Goal: Task Accomplishment & Management: Manage account settings

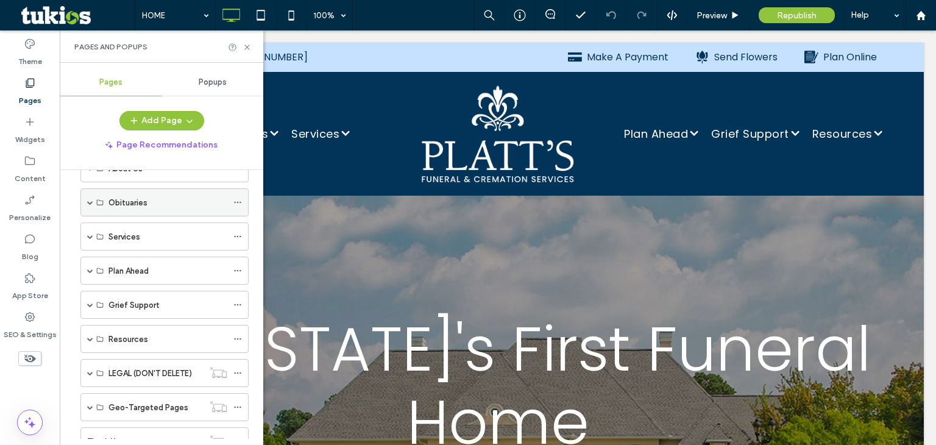
scroll to position [71, 0]
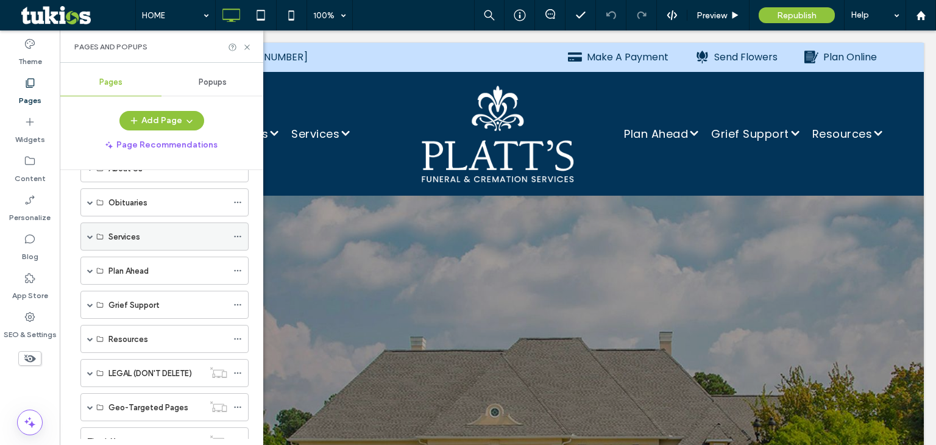
click at [91, 233] on span at bounding box center [90, 236] width 6 height 6
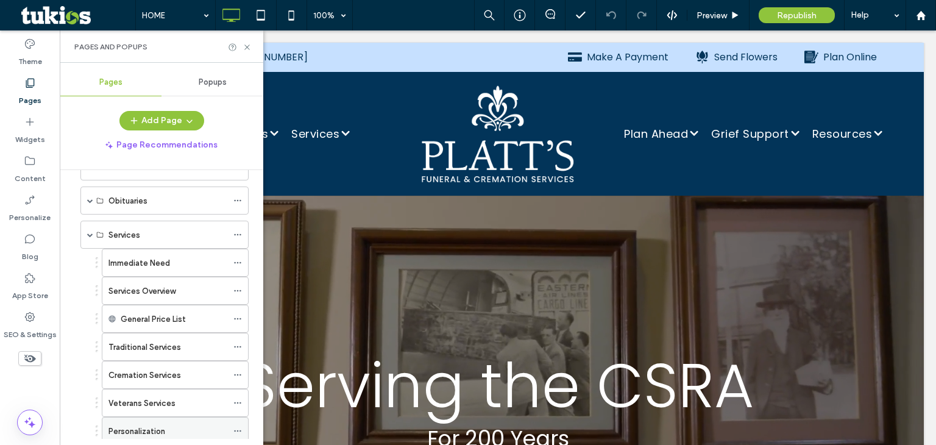
scroll to position [71, 0]
click at [89, 233] on span at bounding box center [90, 236] width 6 height 6
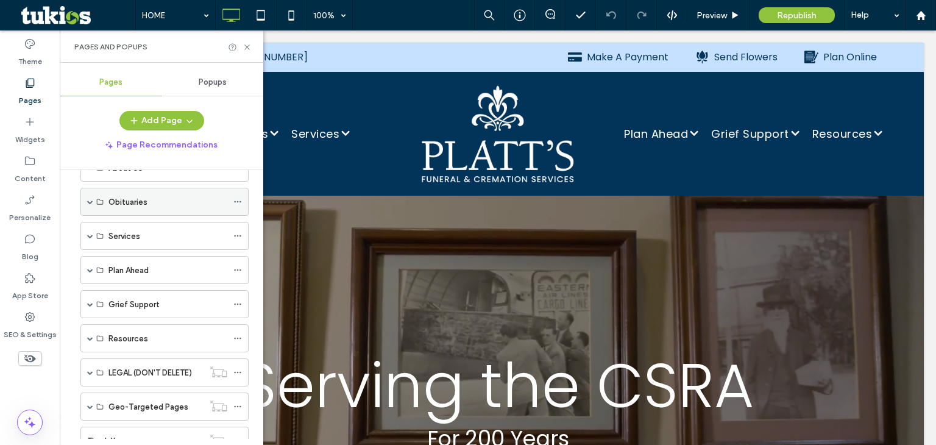
click at [88, 199] on span at bounding box center [90, 202] width 6 height 6
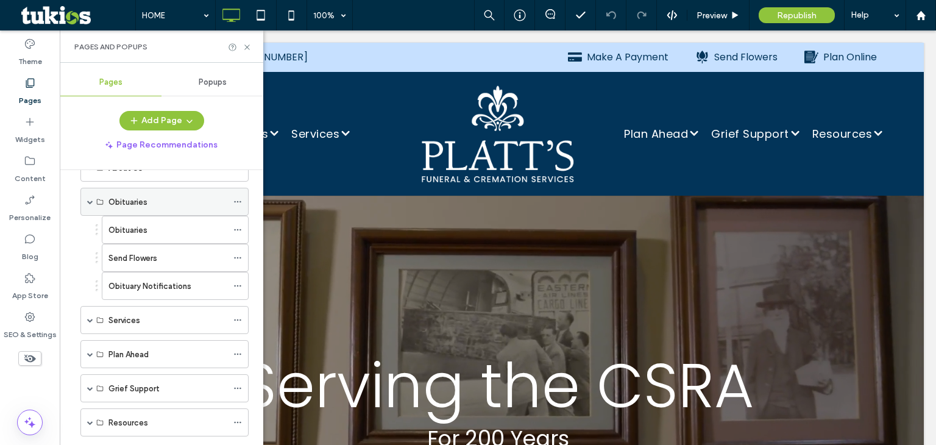
click at [88, 199] on span at bounding box center [90, 202] width 6 height 6
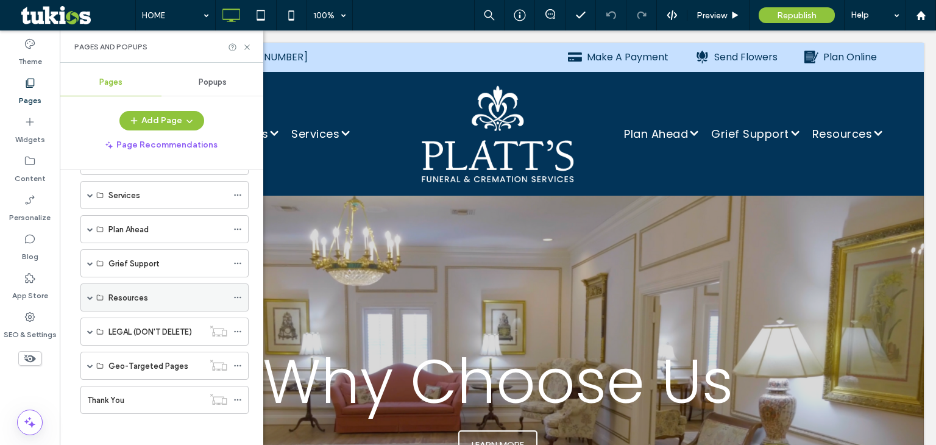
scroll to position [115, 0]
click at [88, 293] on span at bounding box center [90, 295] width 6 height 6
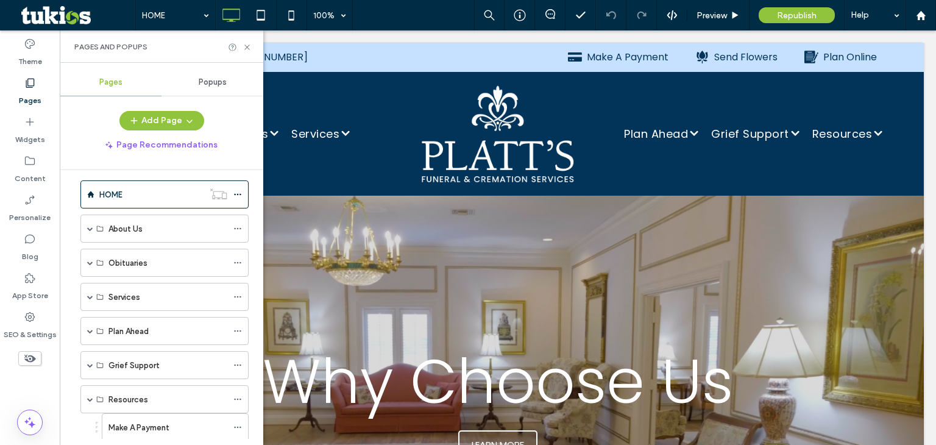
scroll to position [0, 0]
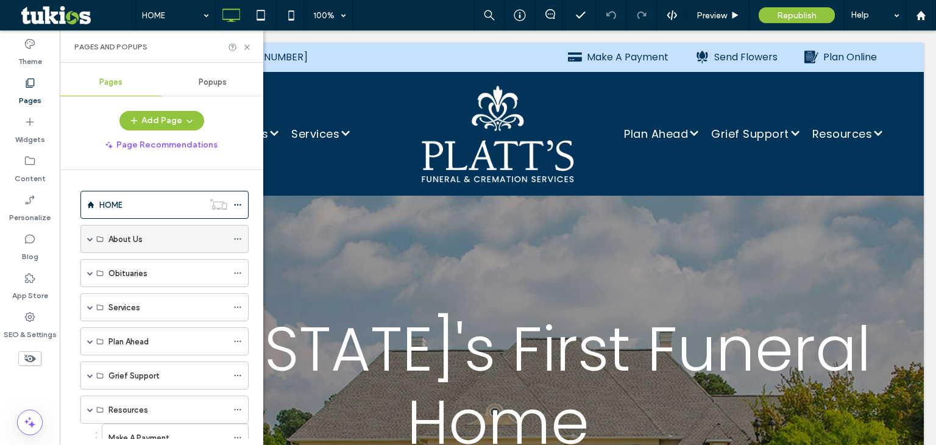
click at [85, 238] on div "About Us" at bounding box center [164, 239] width 168 height 28
click at [88, 237] on span at bounding box center [90, 239] width 6 height 6
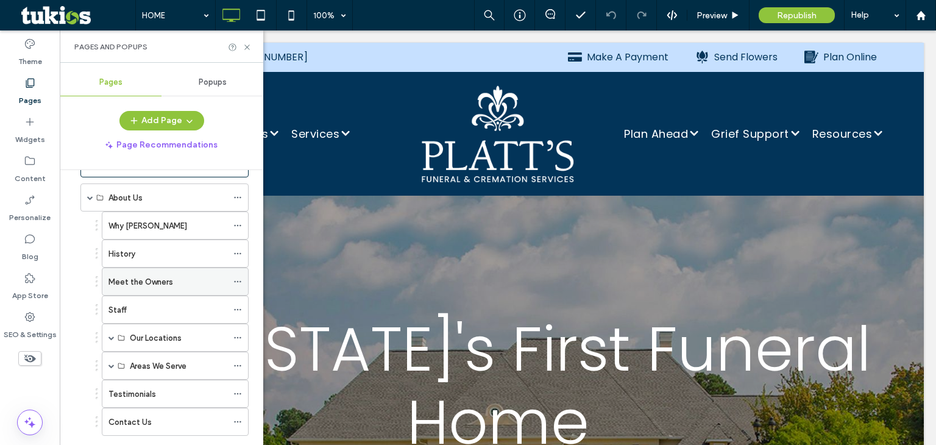
scroll to position [34, 0]
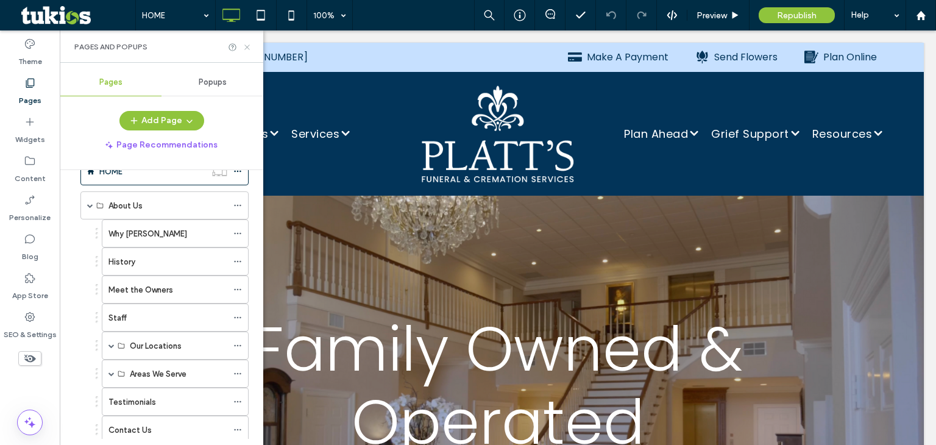
click at [244, 49] on icon at bounding box center [246, 47] width 9 height 9
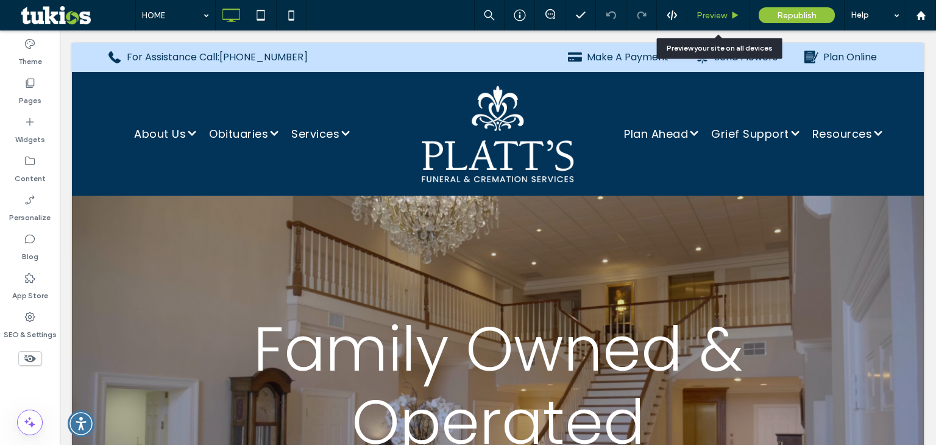
click at [720, 12] on span "Preview" at bounding box center [711, 15] width 30 height 10
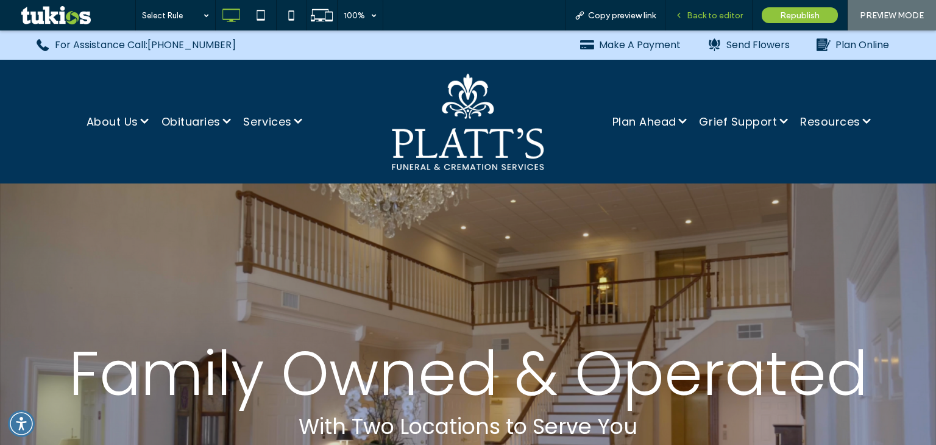
click at [704, 6] on div "Back to editor" at bounding box center [708, 15] width 87 height 30
click at [713, 10] on span "Back to editor" at bounding box center [715, 15] width 56 height 10
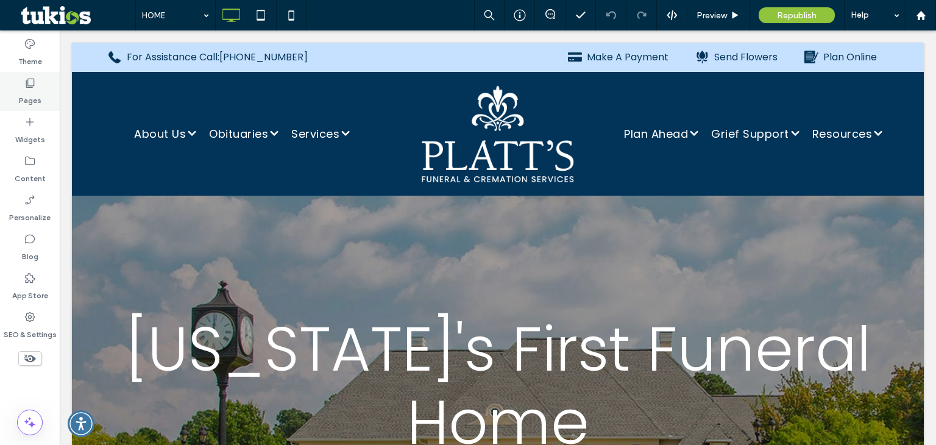
click at [29, 94] on label "Pages" at bounding box center [30, 97] width 23 height 17
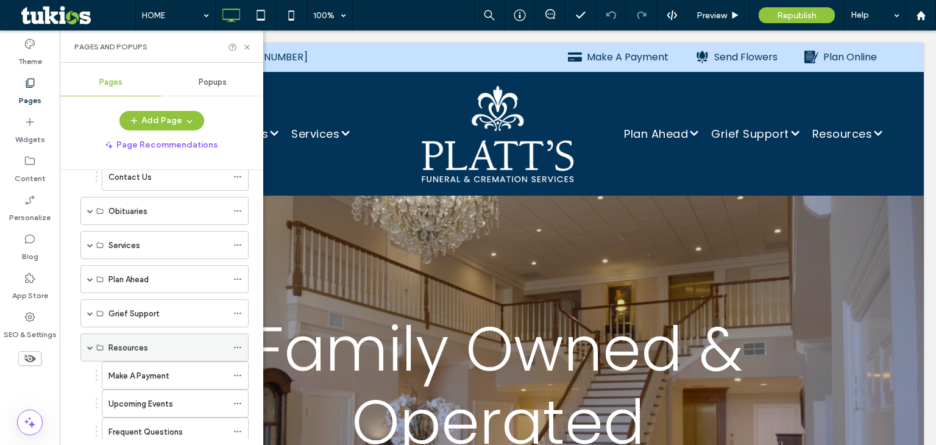
scroll to position [285, 0]
click at [87, 243] on span at bounding box center [90, 246] width 6 height 6
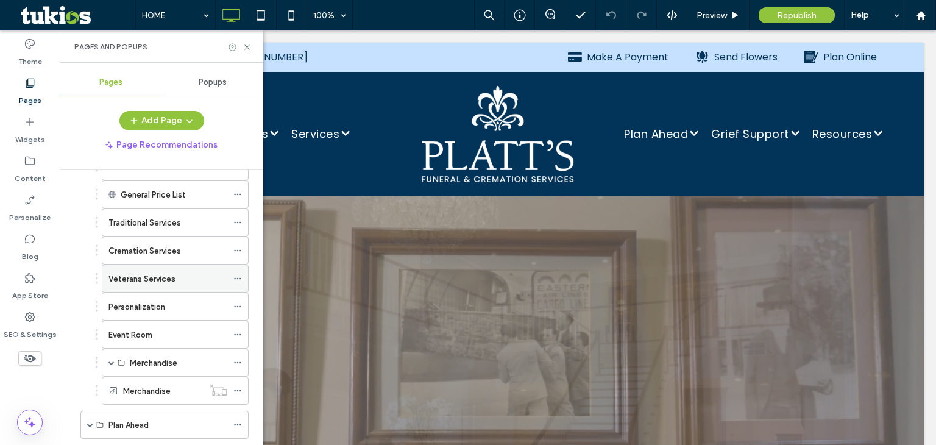
scroll to position [422, 0]
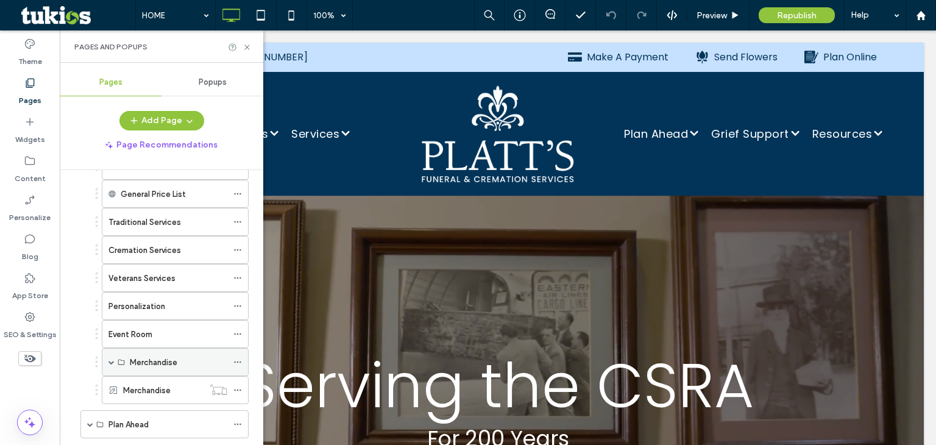
click at [111, 359] on span at bounding box center [111, 362] width 6 height 6
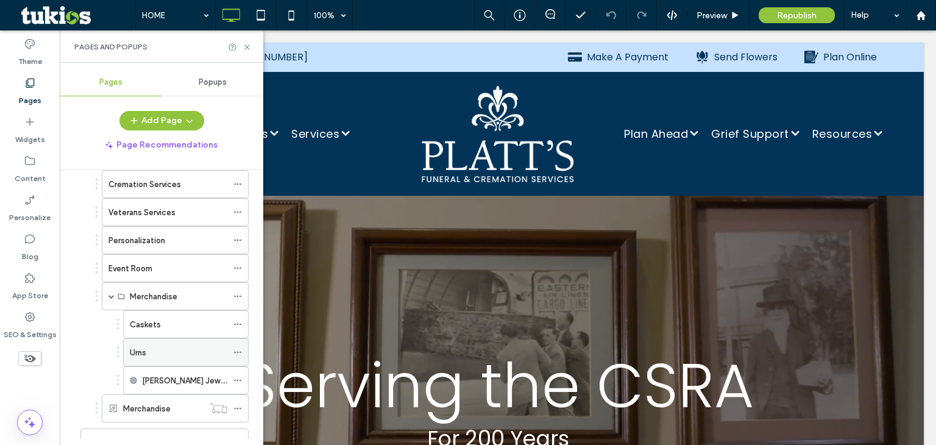
scroll to position [491, 0]
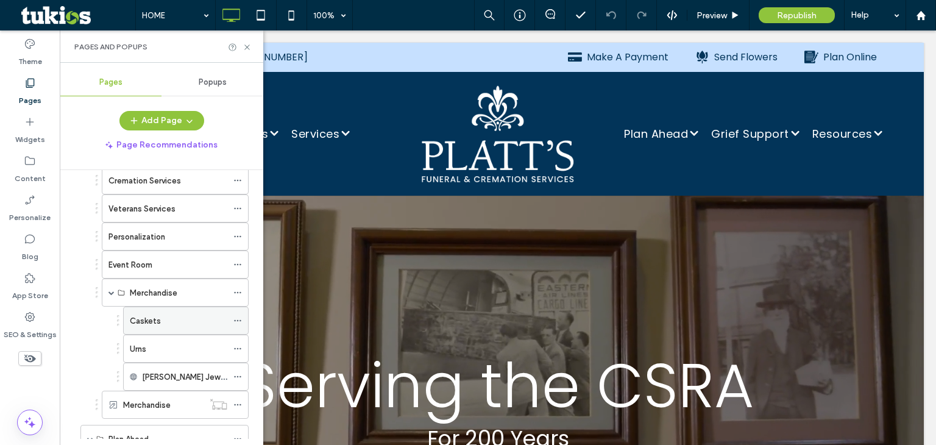
click at [237, 316] on icon at bounding box center [237, 320] width 9 height 9
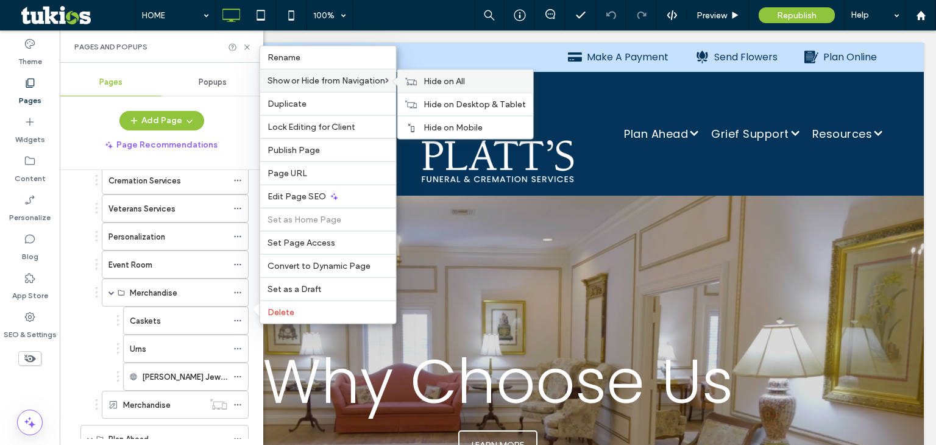
click at [428, 87] on span "Hide on All" at bounding box center [443, 81] width 41 height 10
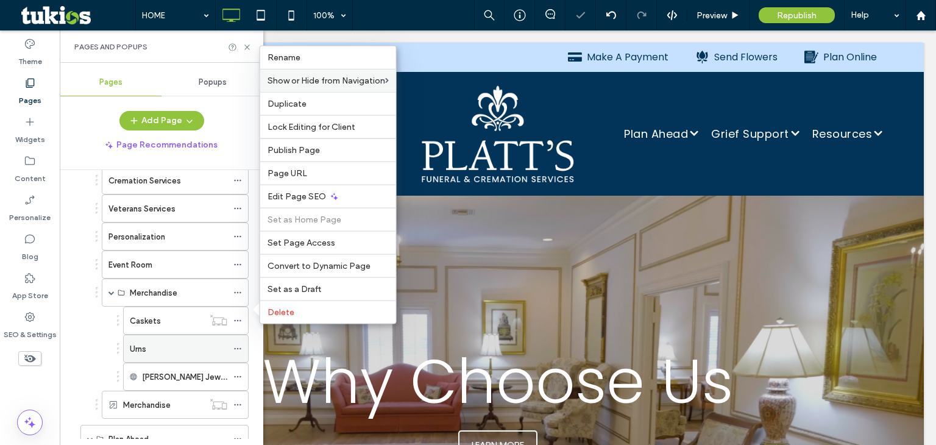
click at [236, 344] on icon at bounding box center [237, 348] width 9 height 9
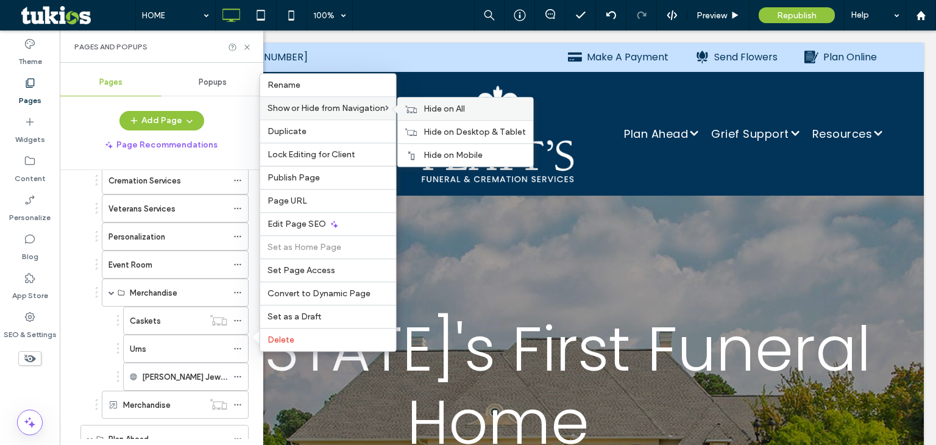
click at [455, 109] on span "Hide on All" at bounding box center [443, 109] width 41 height 10
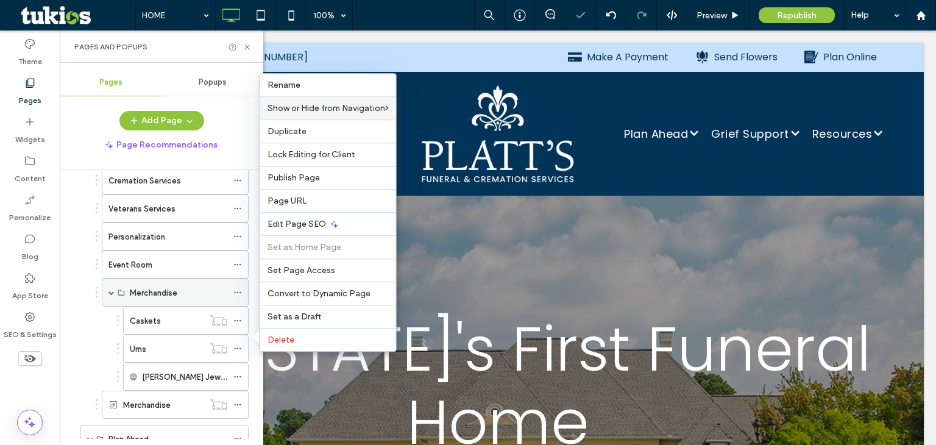
click at [236, 288] on icon at bounding box center [237, 292] width 9 height 9
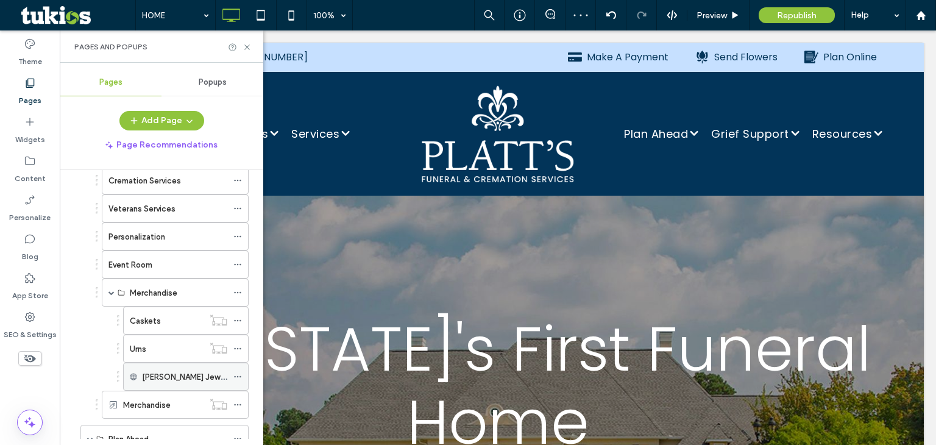
click at [239, 372] on icon at bounding box center [237, 376] width 9 height 9
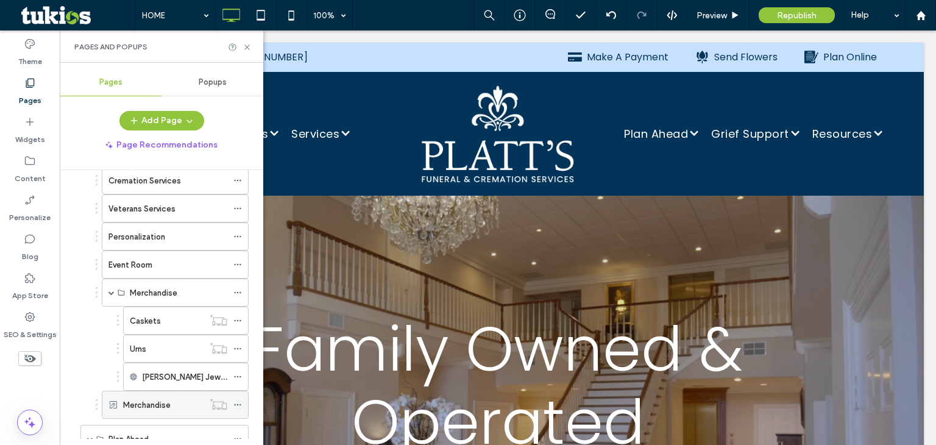
click at [241, 400] on icon at bounding box center [237, 404] width 9 height 9
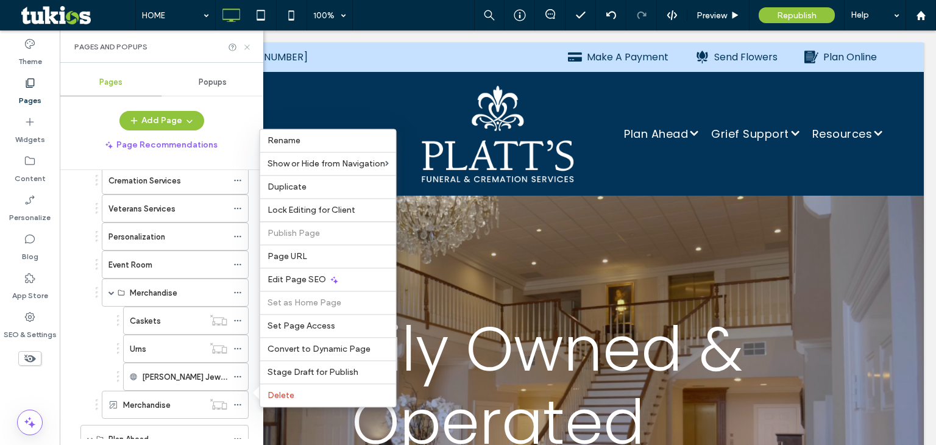
click at [247, 48] on icon at bounding box center [246, 47] width 9 height 9
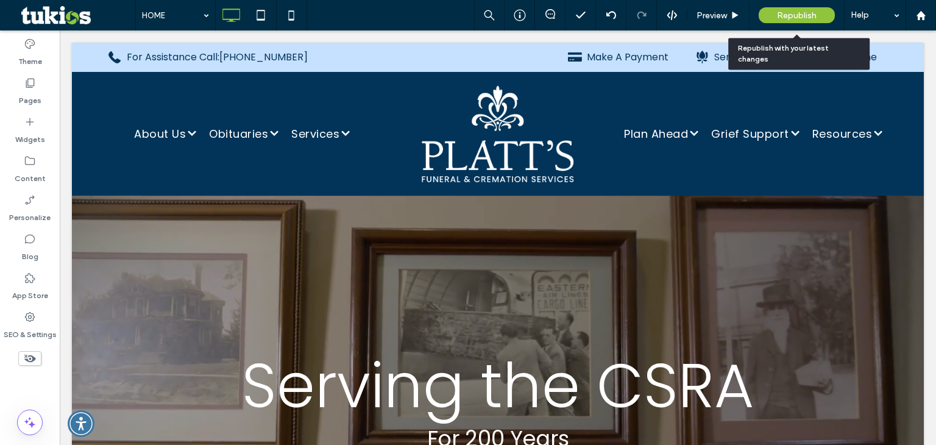
click at [770, 12] on div "Republish" at bounding box center [796, 15] width 76 height 16
